Goal: Register for event/course

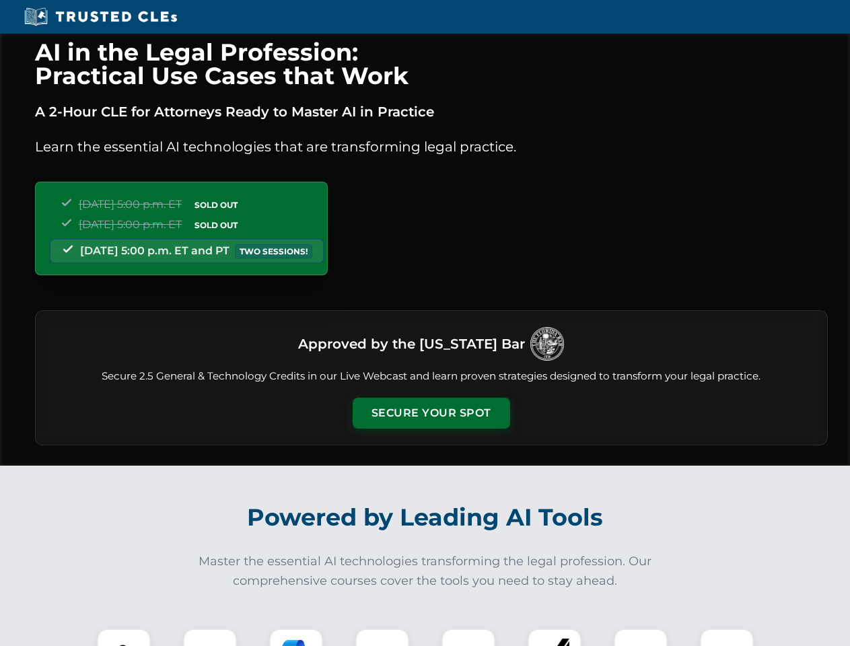
click at [431, 413] on button "Secure Your Spot" at bounding box center [431, 413] width 157 height 31
click at [124, 637] on img at bounding box center [123, 655] width 39 height 39
